Goal: Information Seeking & Learning: Learn about a topic

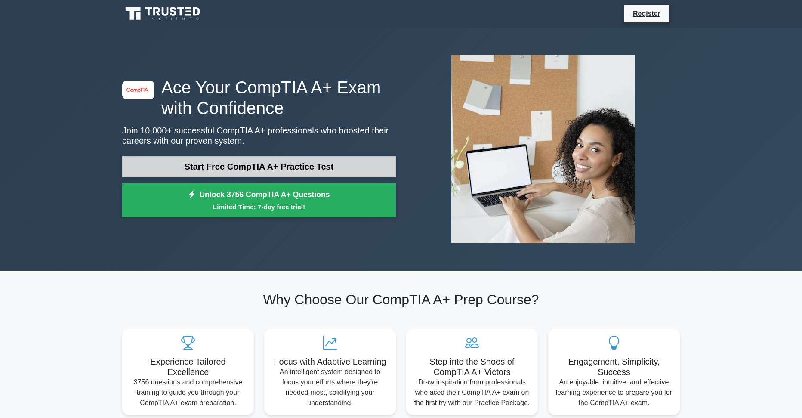
click at [266, 160] on link "Start Free CompTIA A+ Practice Test" at bounding box center [259, 166] width 274 height 21
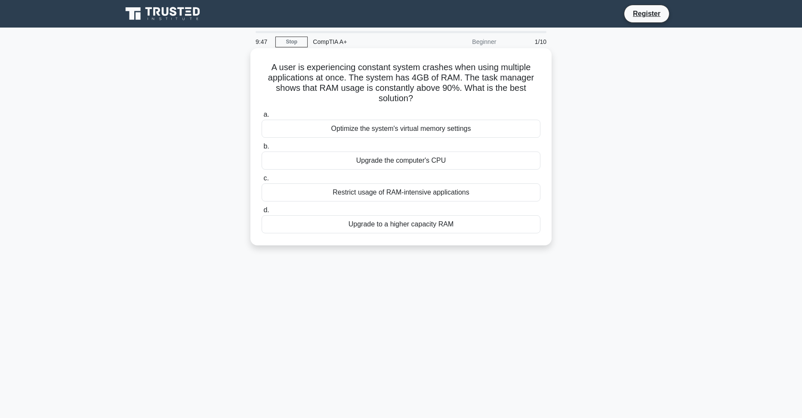
click at [393, 224] on div "Upgrade to a higher capacity RAM" at bounding box center [401, 224] width 279 height 18
click at [262, 213] on input "d. Upgrade to a higher capacity RAM" at bounding box center [262, 210] width 0 height 6
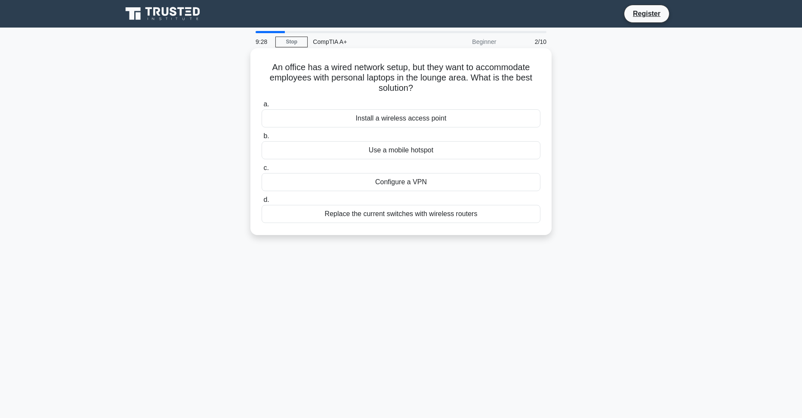
click at [401, 120] on div "Install a wireless access point" at bounding box center [401, 118] width 279 height 18
click at [262, 107] on input "a. Install a wireless access point" at bounding box center [262, 105] width 0 height 6
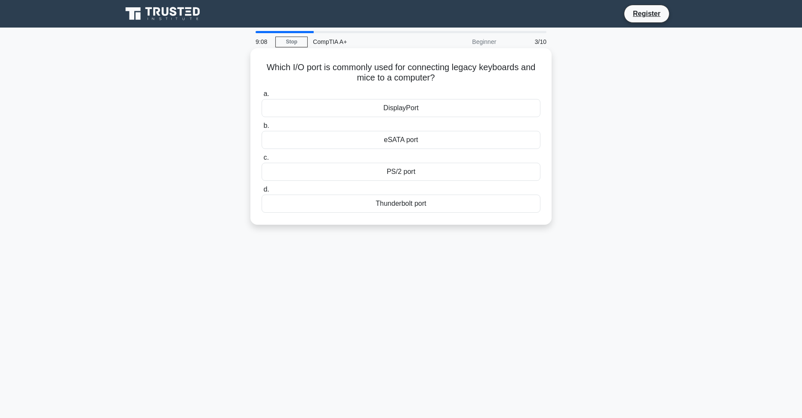
click at [411, 169] on div "PS/2 port" at bounding box center [401, 172] width 279 height 18
click at [262, 161] on input "c. PS/2 port" at bounding box center [262, 158] width 0 height 6
click at [411, 181] on div "Turn off display" at bounding box center [401, 172] width 279 height 18
click at [262, 161] on input "c. Turn off display" at bounding box center [262, 158] width 0 height 6
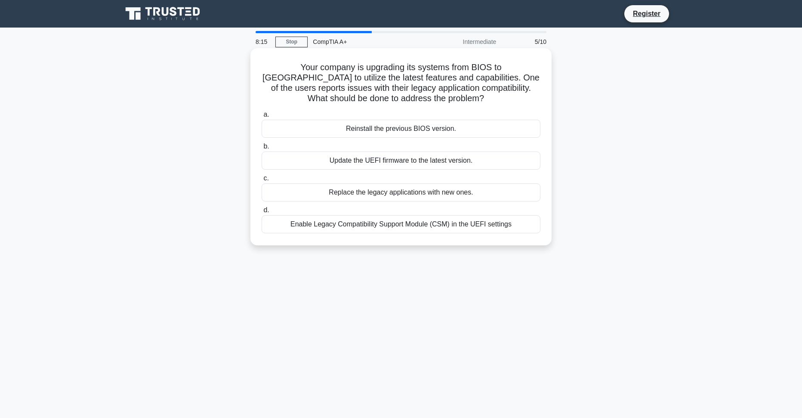
click at [397, 224] on div "Enable Legacy Compatibility Support Module (CSM) in the UEFI settings" at bounding box center [401, 224] width 279 height 18
click at [262, 213] on input "d. Enable Legacy Compatibility Support Module (CSM) in the UEFI settings" at bounding box center [262, 210] width 0 height 6
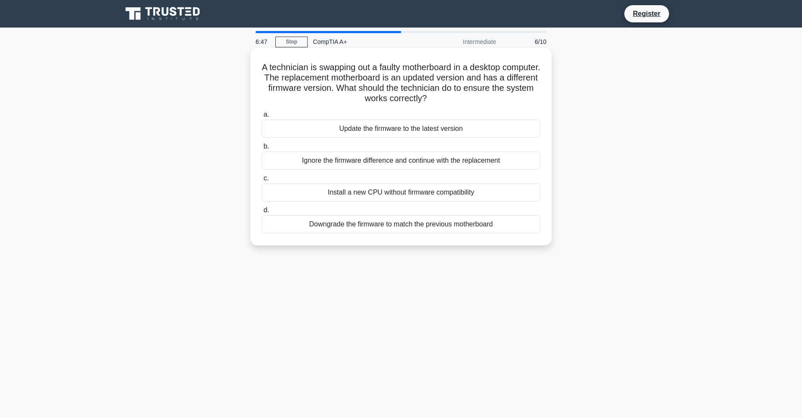
click at [440, 131] on div "Update the firmware to the latest version" at bounding box center [401, 129] width 279 height 18
click at [262, 117] on input "a. Update the firmware to the latest version" at bounding box center [262, 115] width 0 height 6
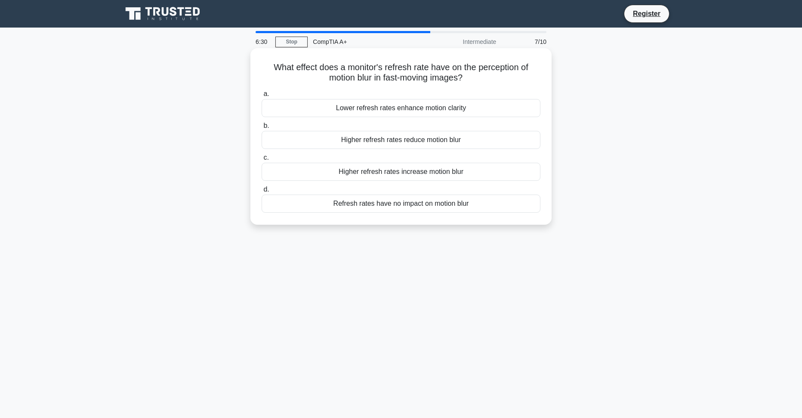
click at [416, 205] on div "Refresh rates have no impact on motion blur" at bounding box center [401, 204] width 279 height 18
click at [262, 192] on input "d. Refresh rates have no impact on motion blur" at bounding box center [262, 190] width 0 height 6
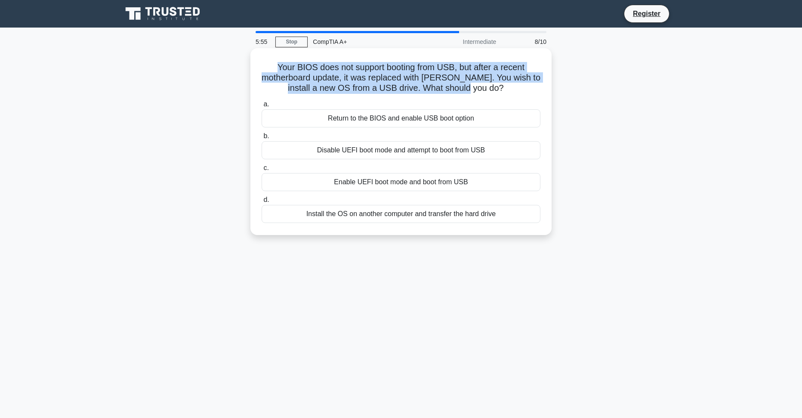
drag, startPoint x: 489, startPoint y: 89, endPoint x: 272, endPoint y: 63, distance: 217.9
click at [272, 63] on h5 "Your BIOS does not support booting from USB, but after a recent motherboard upd…" at bounding box center [401, 78] width 281 height 32
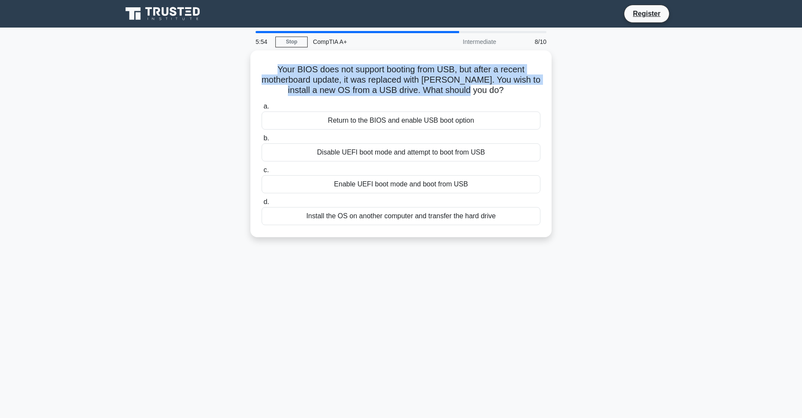
copy h5 "Your BIOS does not support booting from USB, but after a recent motherboard upd…"
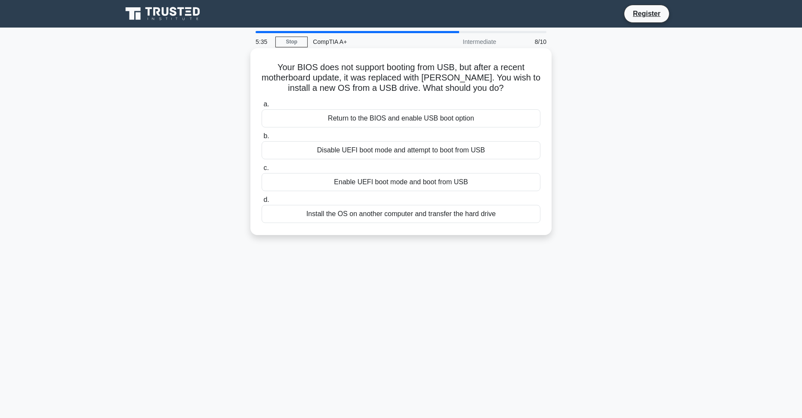
click at [392, 117] on div "Return to the BIOS and enable USB boot option" at bounding box center [401, 118] width 279 height 18
click at [262, 107] on input "a. Return to the BIOS and enable USB boot option" at bounding box center [262, 105] width 0 height 6
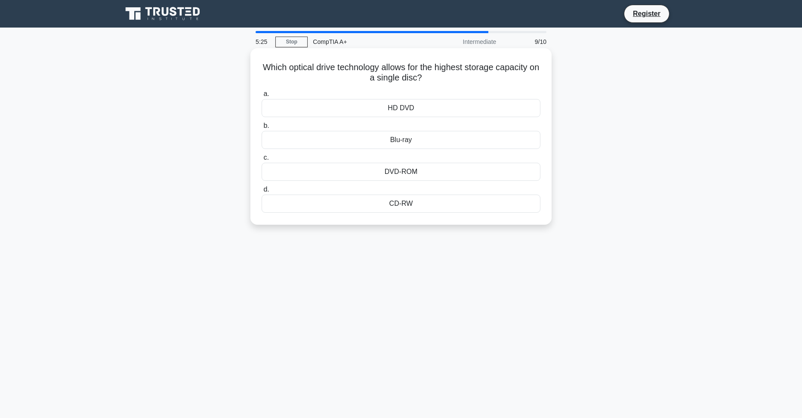
click at [419, 138] on div "Blu-ray" at bounding box center [401, 140] width 279 height 18
click at [262, 129] on input "b. Blu-ray" at bounding box center [262, 126] width 0 height 6
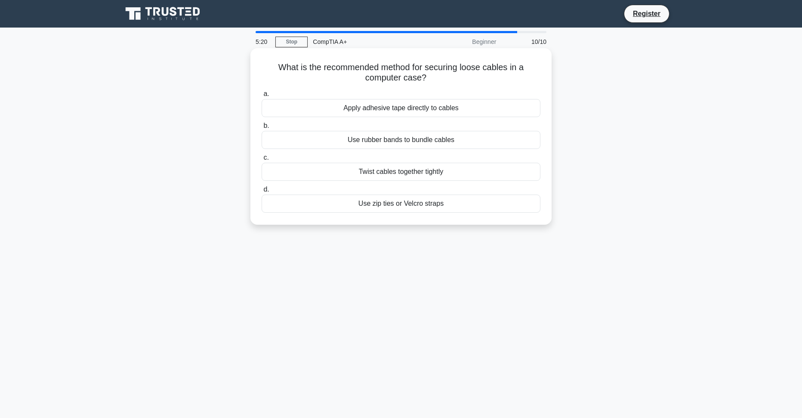
click at [414, 207] on div "Use zip ties or Velcro straps" at bounding box center [401, 204] width 279 height 18
click at [262, 192] on input "d. Use zip ties or Velcro straps" at bounding box center [262, 190] width 0 height 6
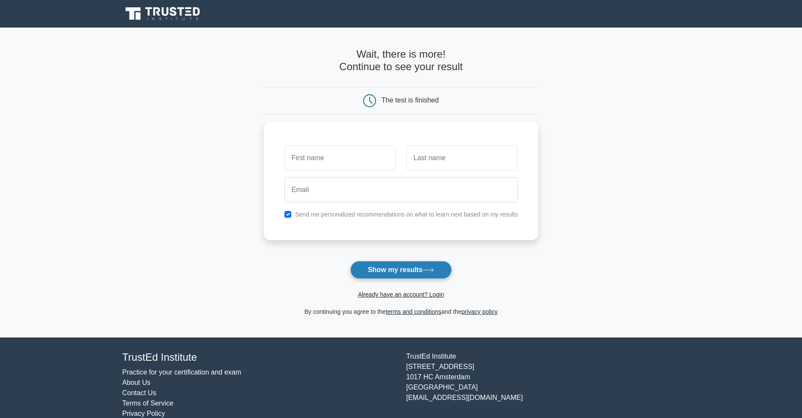
click at [385, 263] on button "Show my results" at bounding box center [401, 270] width 102 height 18
click at [359, 156] on input "text" at bounding box center [339, 155] width 111 height 25
type input "Rhys"
click at [446, 163] on input "text" at bounding box center [461, 155] width 111 height 25
type input "Jones"
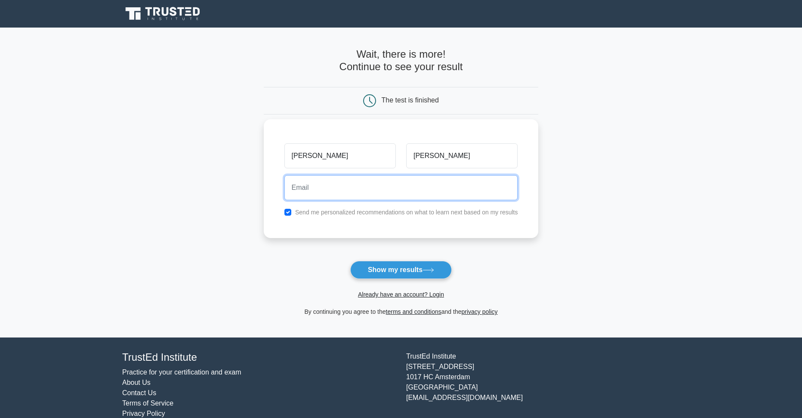
click at [389, 198] on input "email" at bounding box center [401, 187] width 234 height 25
type input "Rhyswj94@gmail.com"
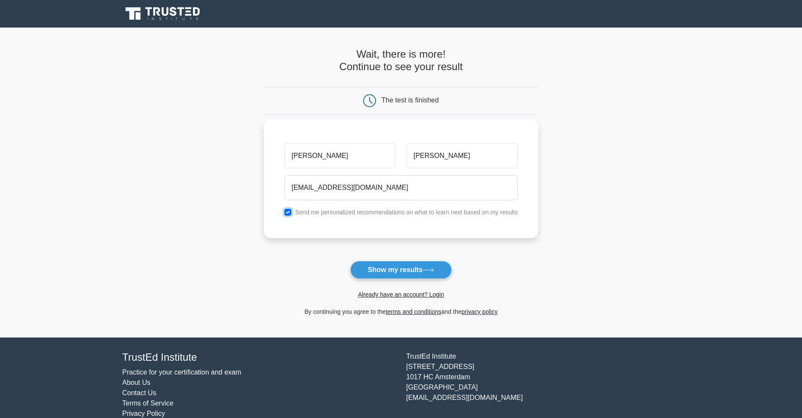
click at [290, 213] on input "checkbox" at bounding box center [287, 212] width 7 height 7
checkbox input "false"
click at [395, 265] on button "Show my results" at bounding box center [401, 270] width 102 height 18
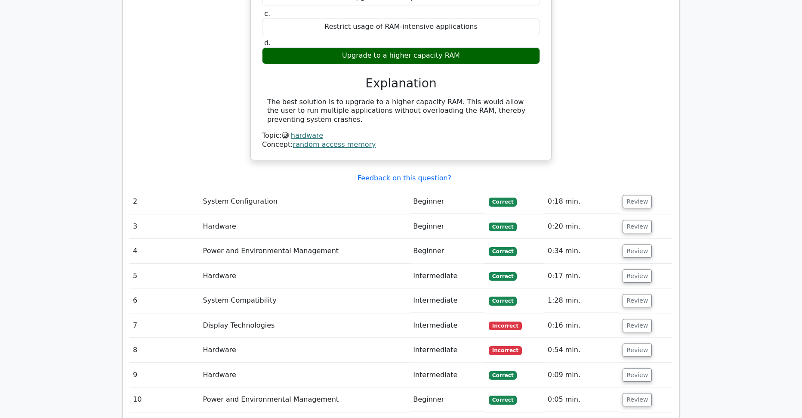
scroll to position [861, 0]
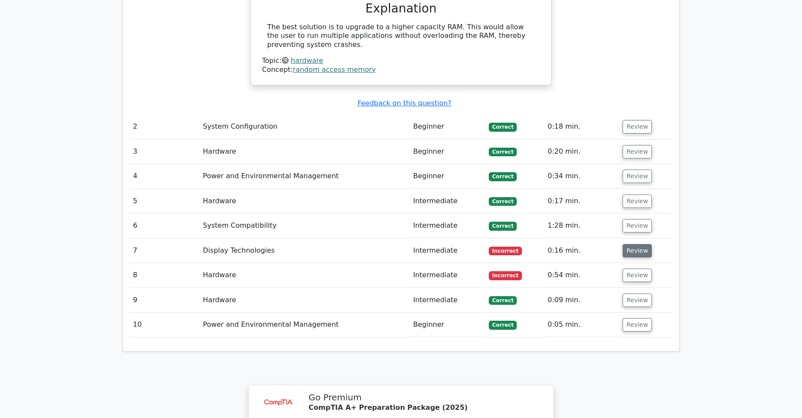
click at [630, 244] on button "Review" at bounding box center [637, 250] width 29 height 13
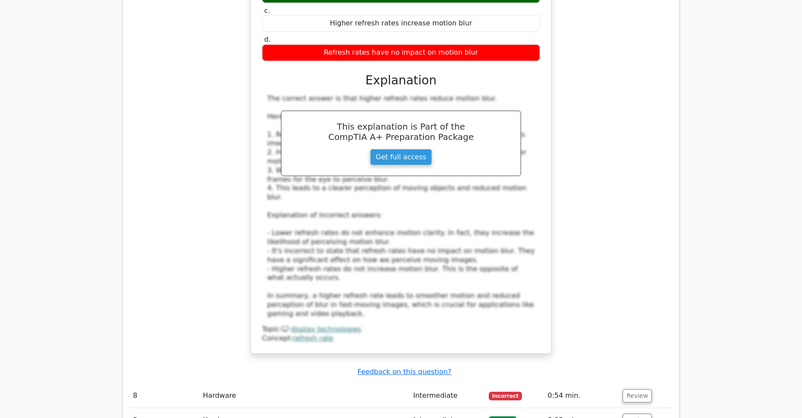
scroll to position [1291, 0]
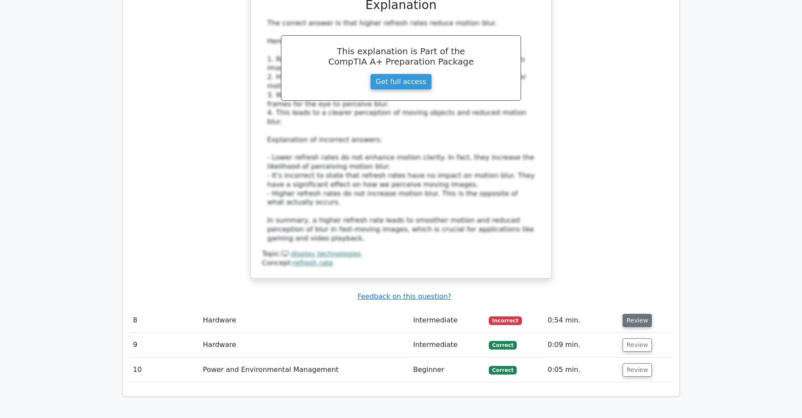
click at [642, 314] on button "Review" at bounding box center [637, 320] width 29 height 13
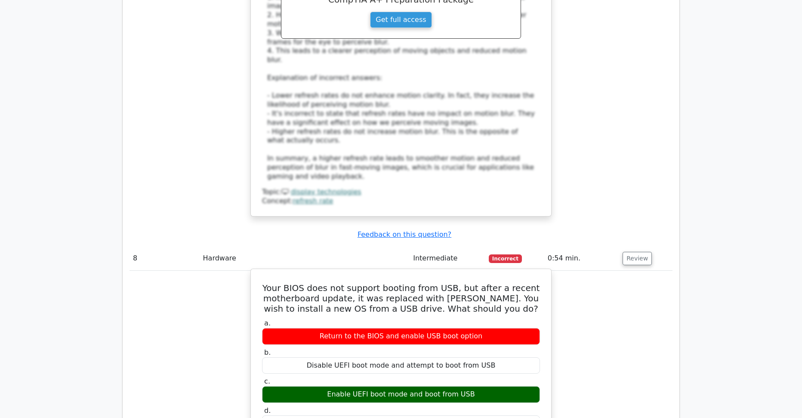
scroll to position [1420, 0]
